Goal: Information Seeking & Learning: Learn about a topic

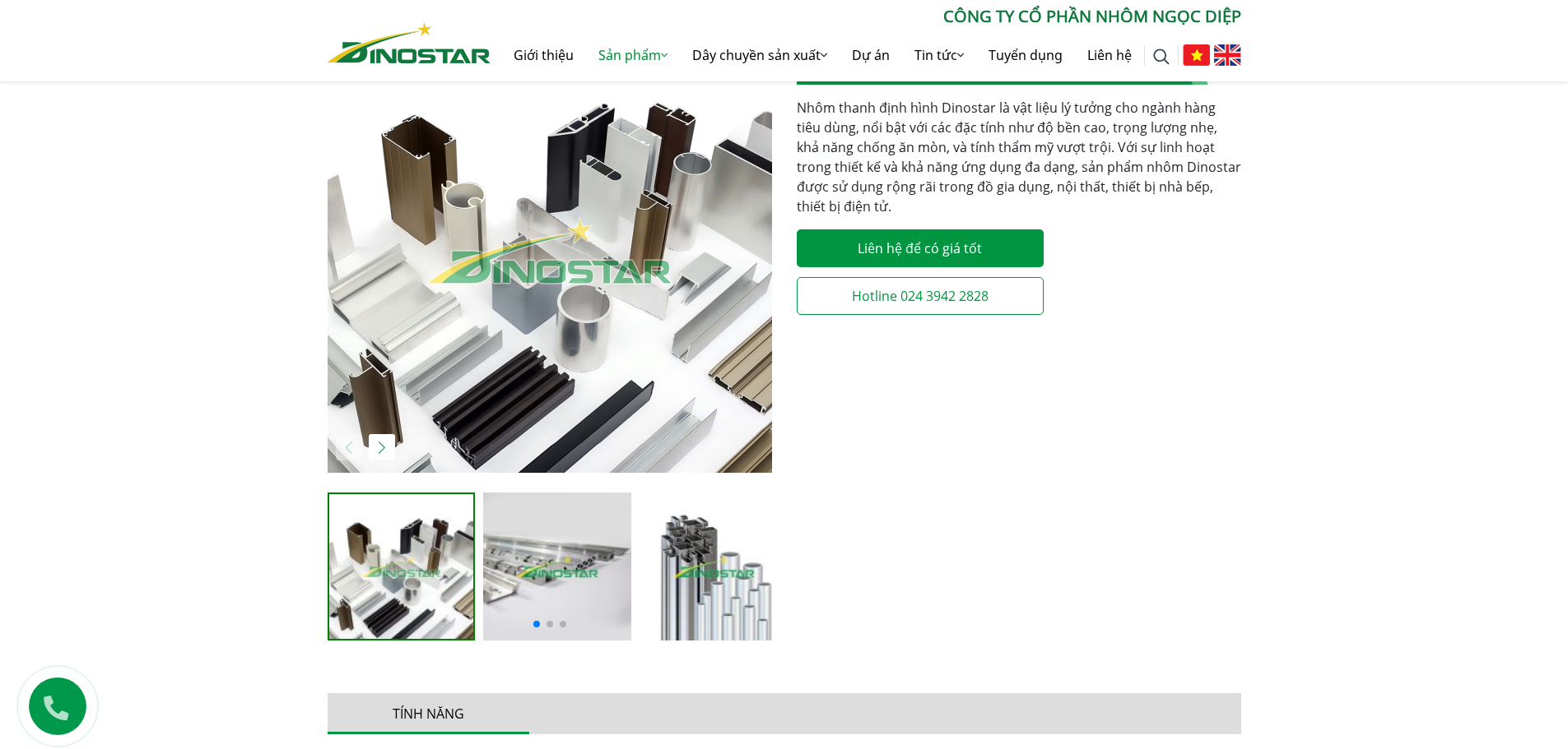
scroll to position [412, 0]
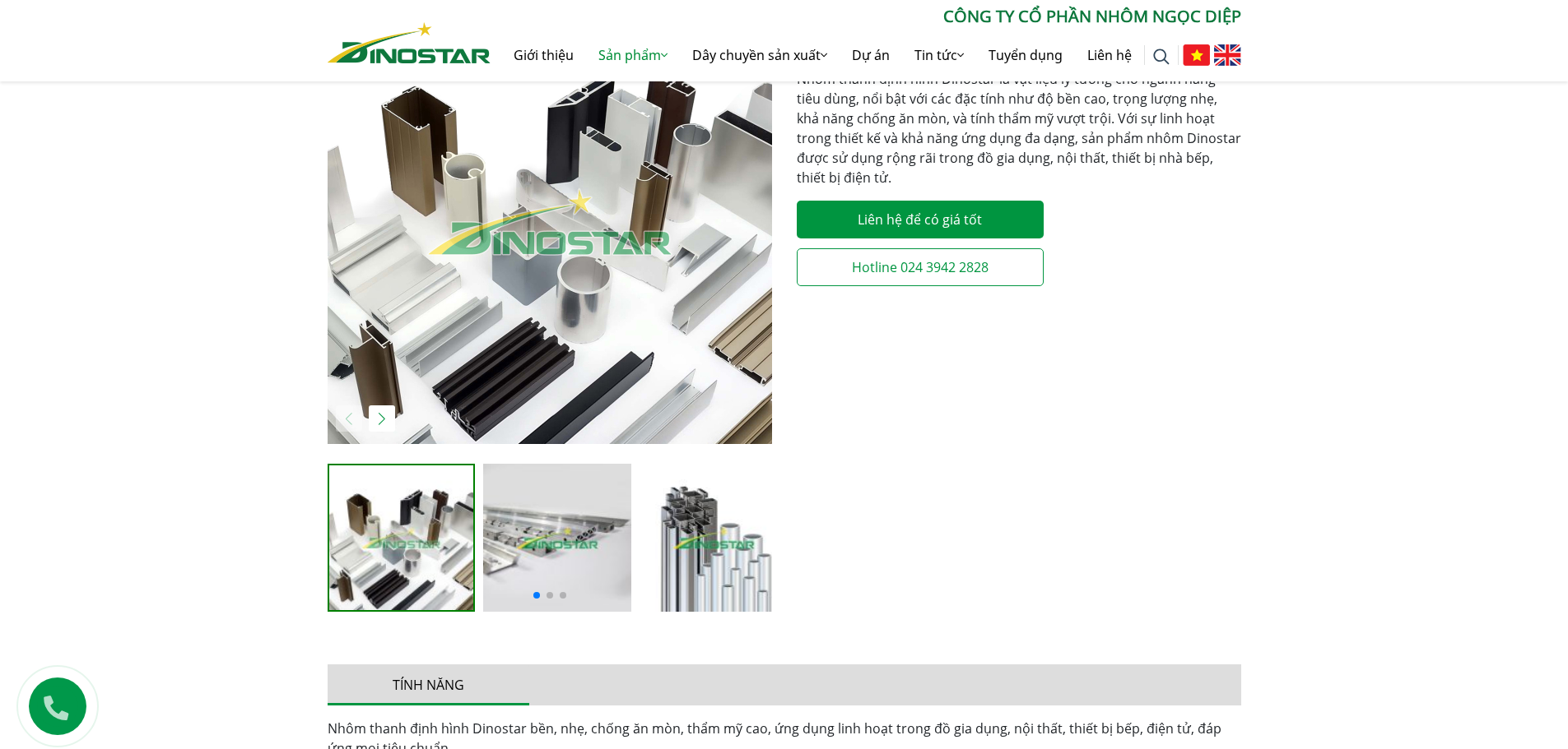
click at [512, 556] on img "2 / 5" at bounding box center [558, 538] width 148 height 148
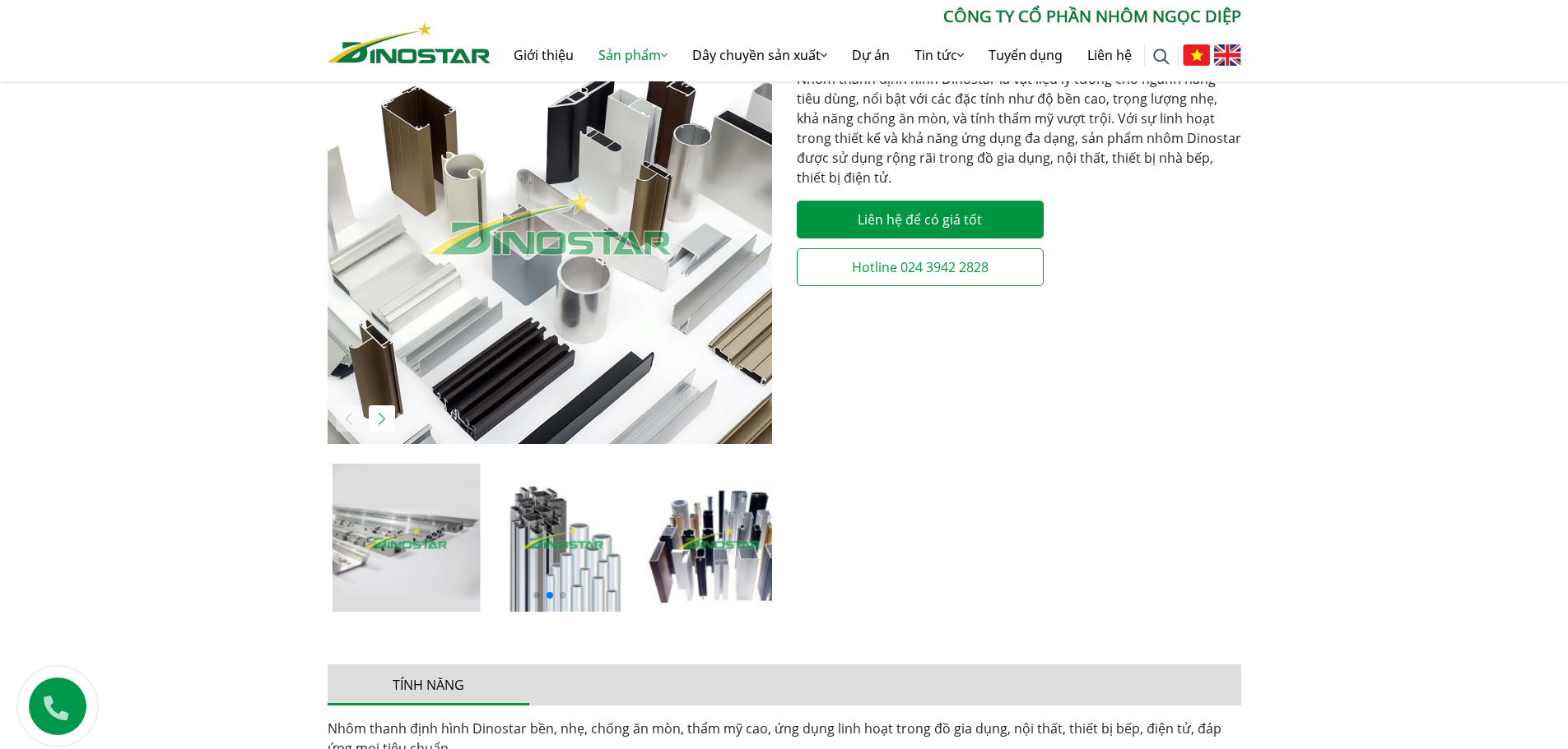
click at [441, 556] on img "2 / 5" at bounding box center [407, 538] width 148 height 148
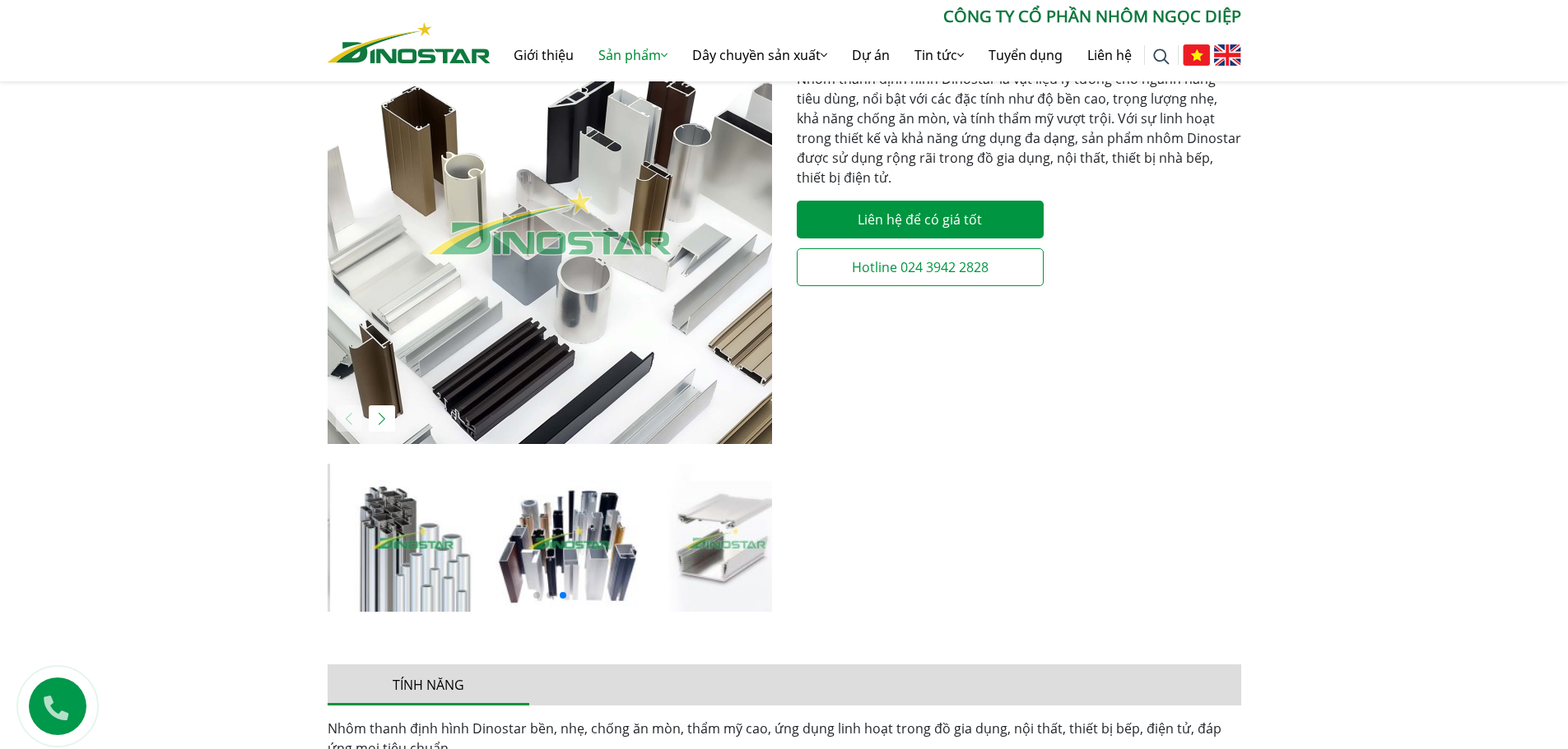
click at [551, 591] on div at bounding box center [549, 593] width 444 height 20
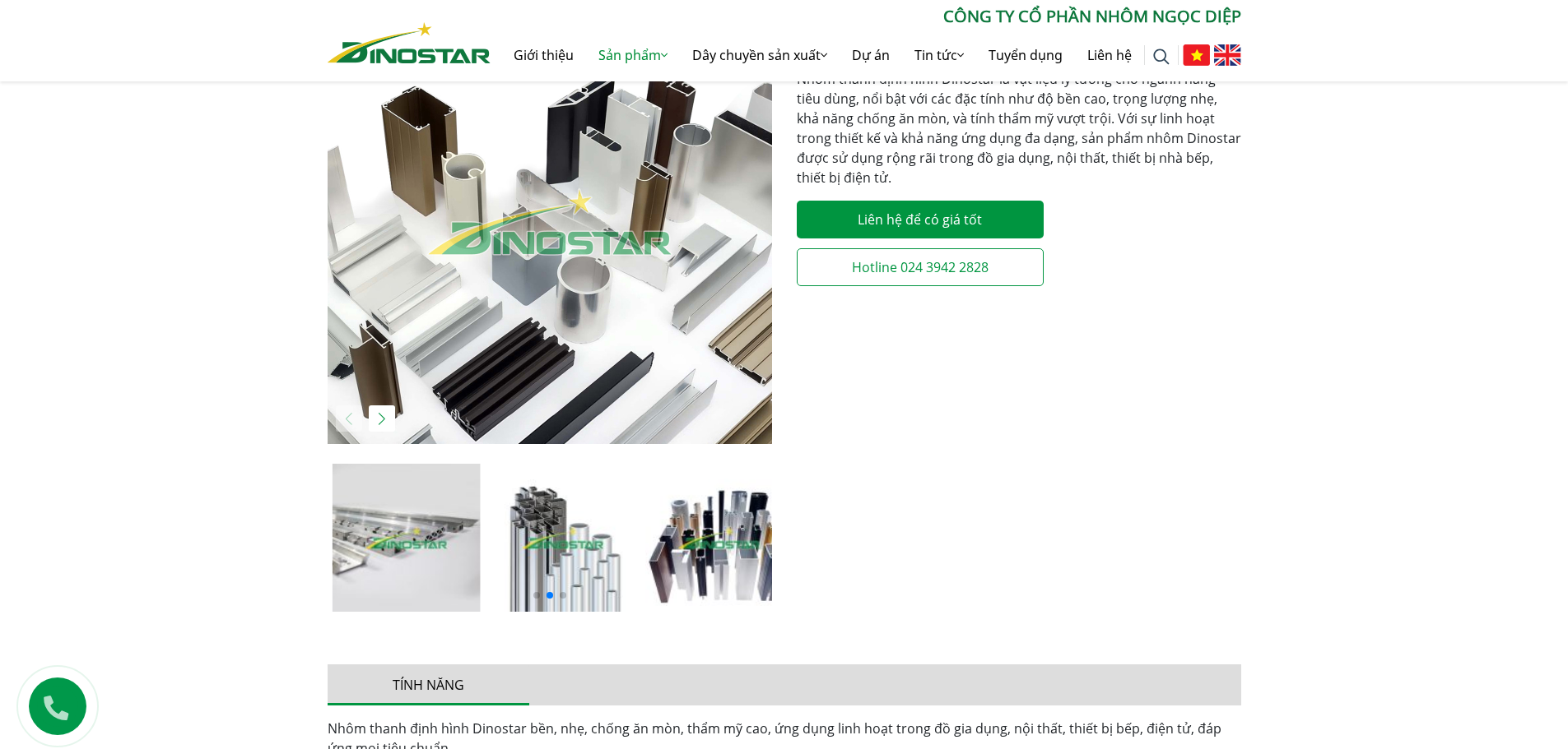
click at [417, 560] on img "2 / 5" at bounding box center [407, 538] width 148 height 148
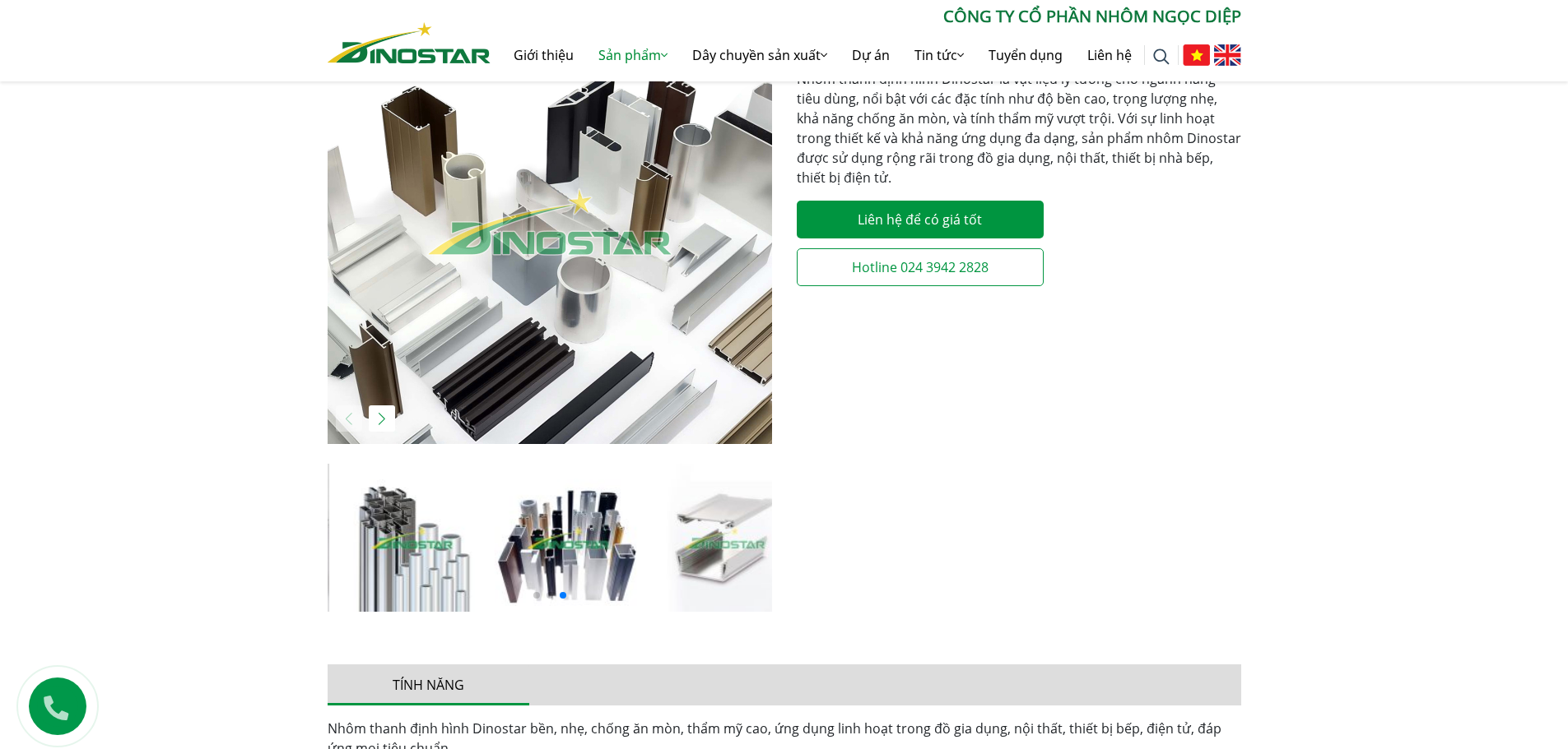
click at [465, 568] on img "3 / 5" at bounding box center [413, 538] width 148 height 148
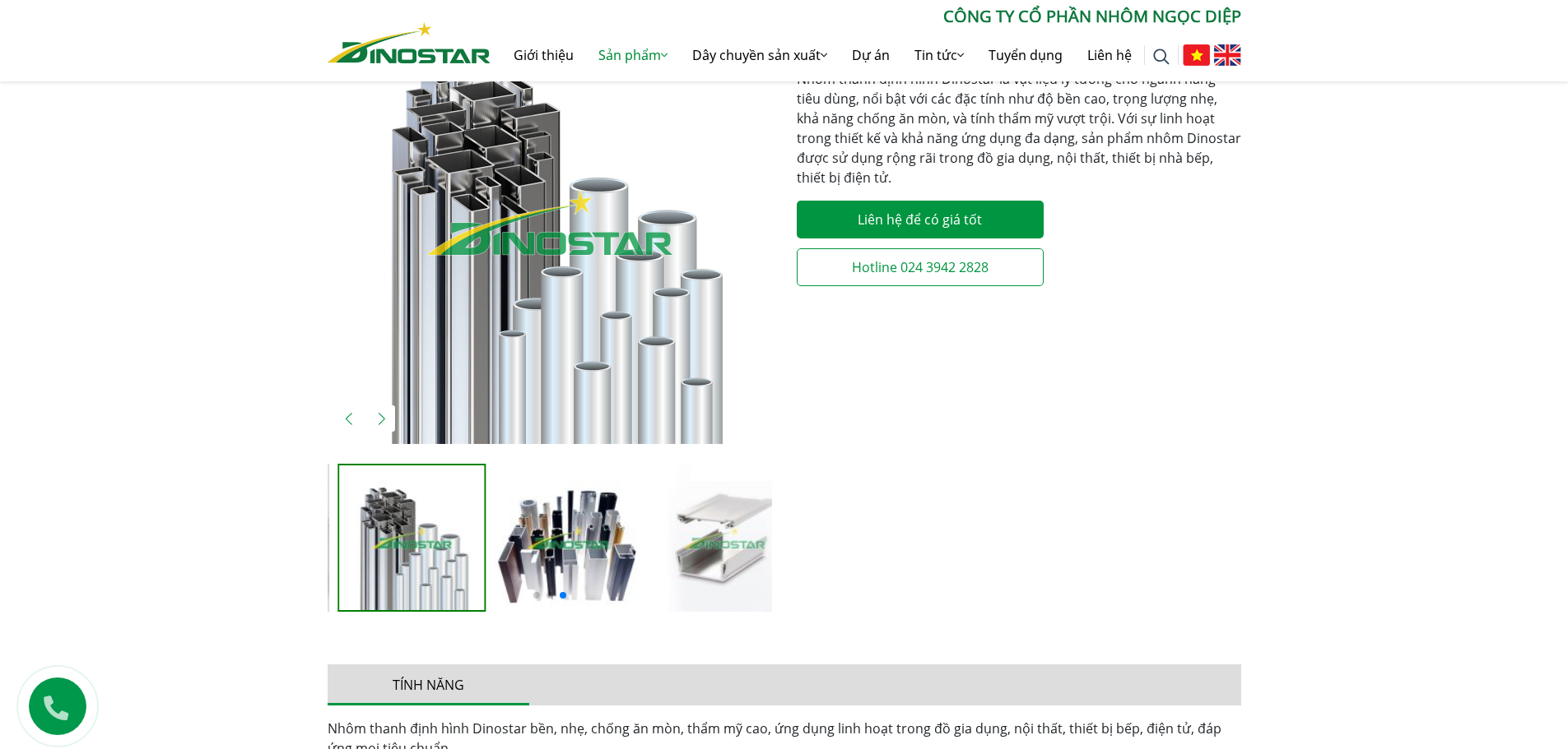
click at [355, 410] on div "Previous slide" at bounding box center [349, 418] width 26 height 26
click at [385, 416] on div "Next slide" at bounding box center [381, 418] width 26 height 26
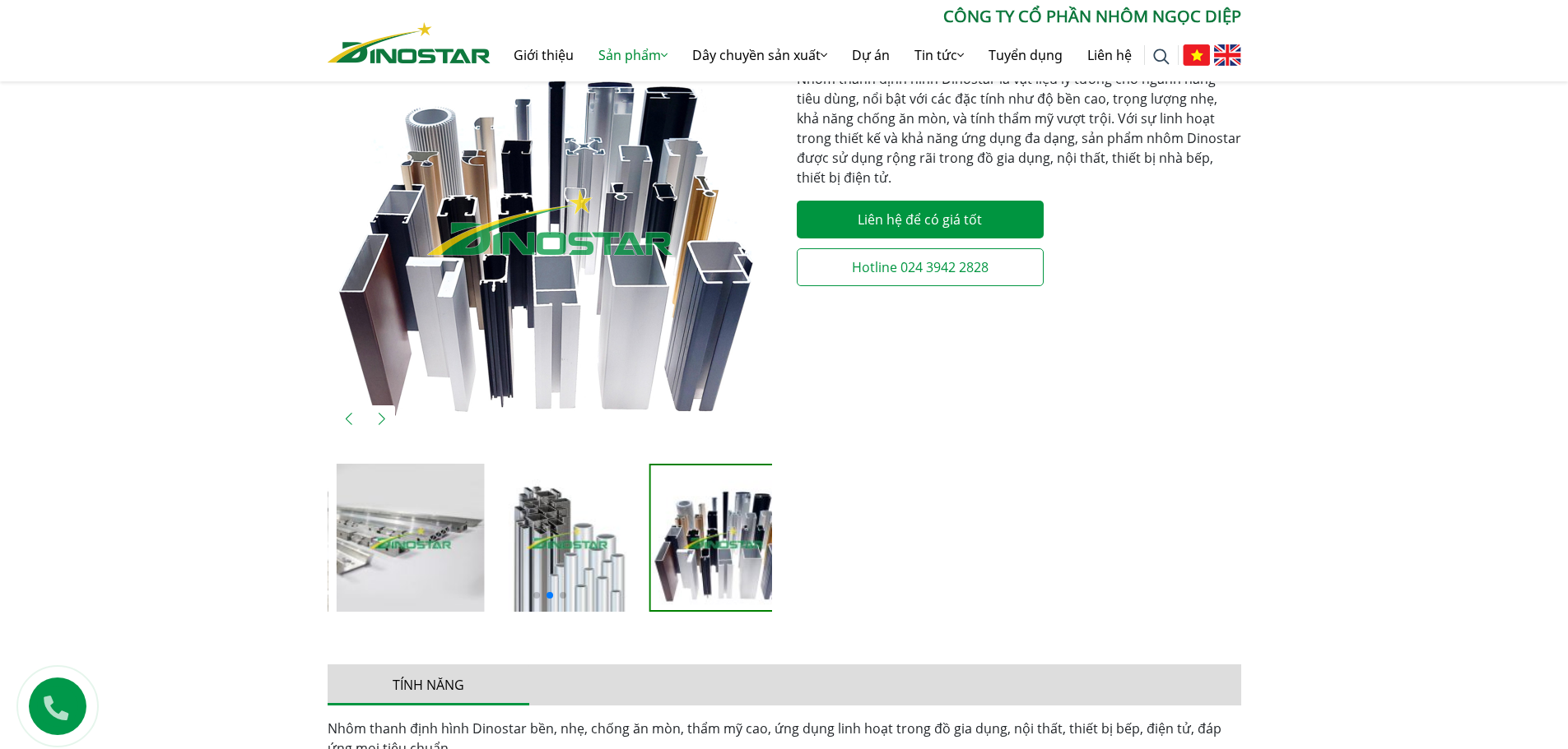
click at [523, 547] on img "3 / 5" at bounding box center [567, 538] width 148 height 148
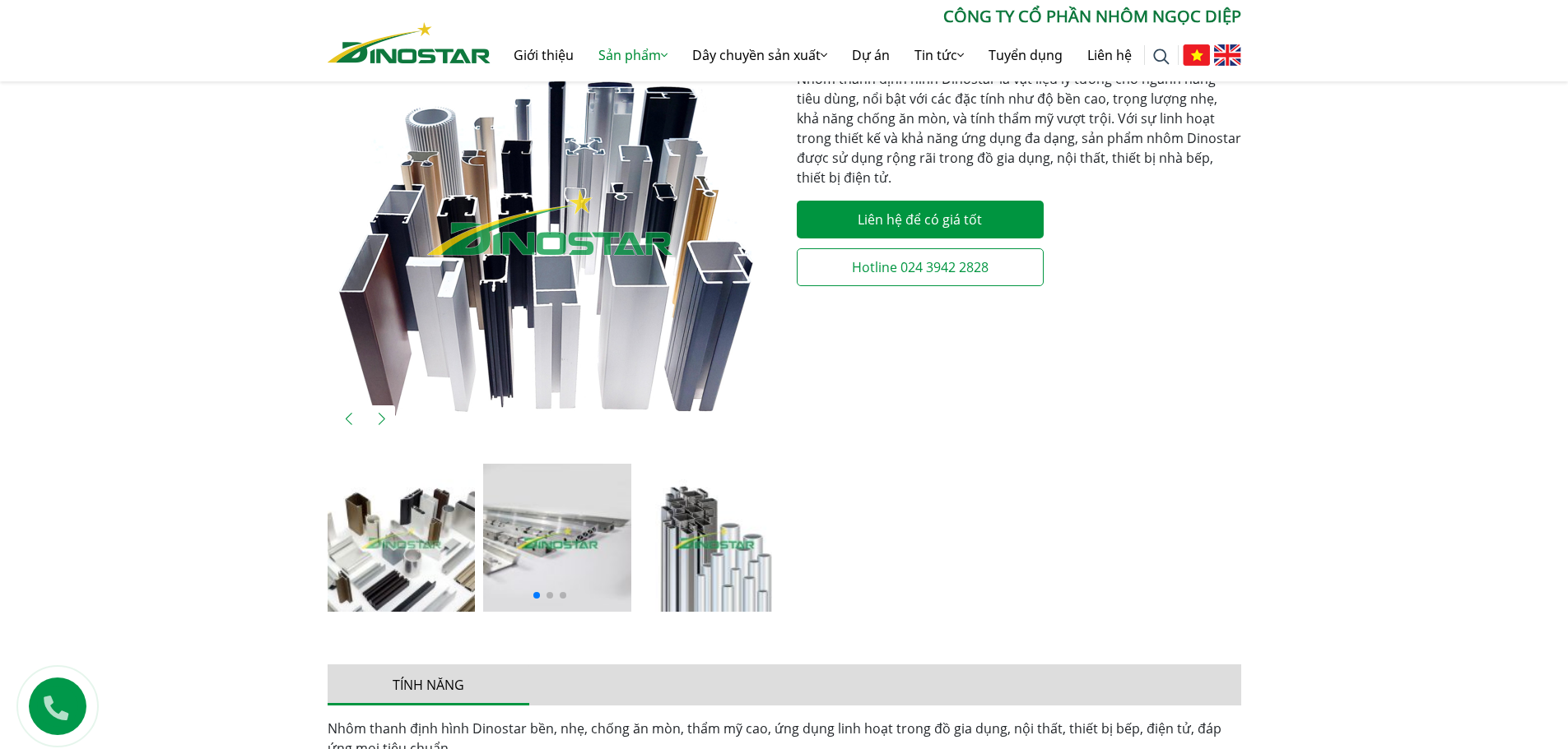
click at [743, 590] on div at bounding box center [549, 593] width 444 height 20
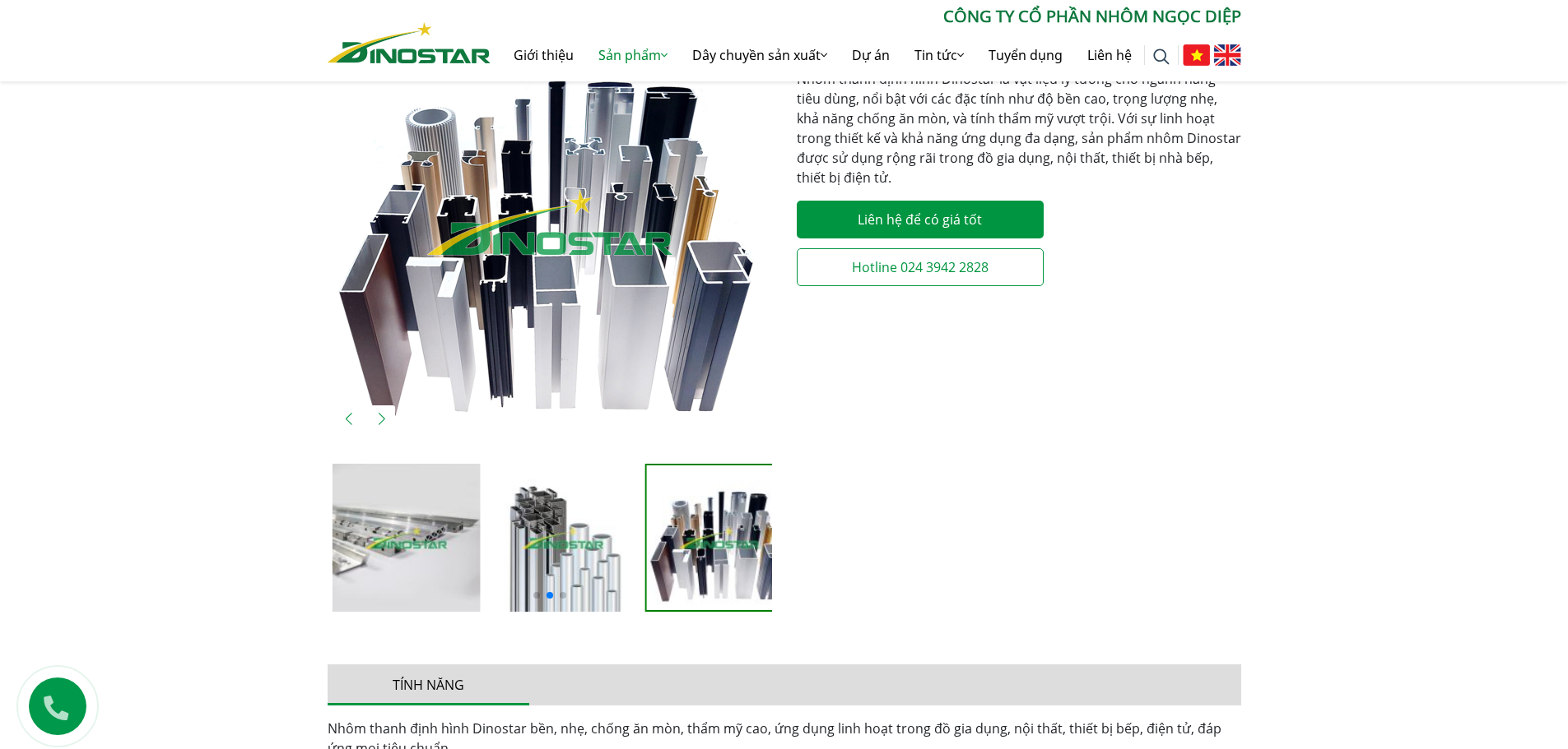
scroll to position [0, 0]
